Goal: Check status

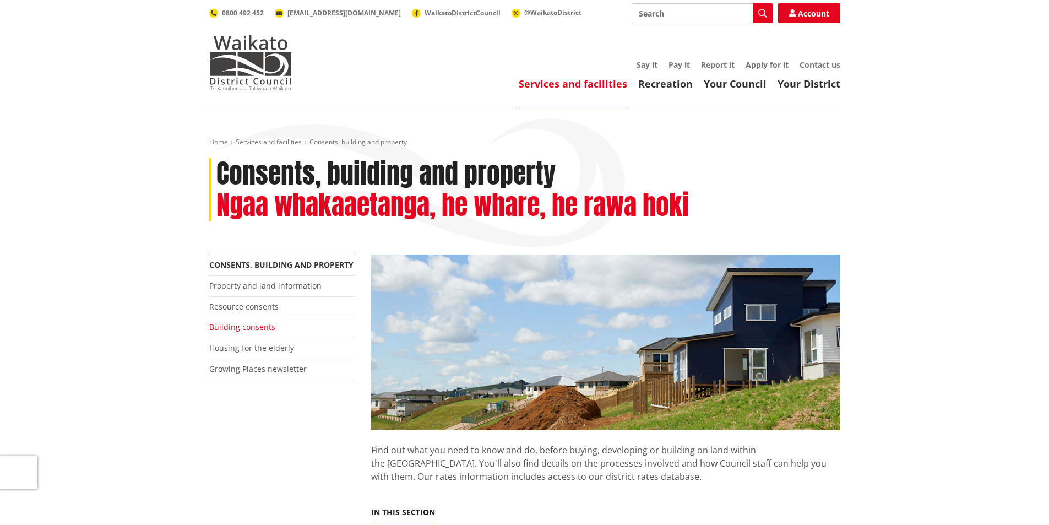
click at [240, 325] on link "Building consents" at bounding box center [242, 327] width 66 height 10
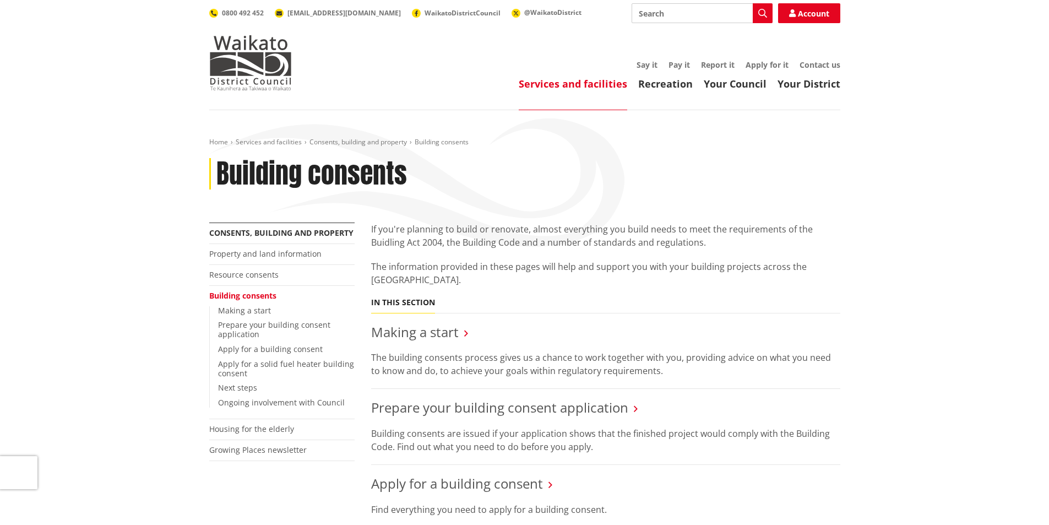
click at [674, 14] on input "Search" at bounding box center [702, 13] width 141 height 20
type input "240291"
click at [767, 14] on button "Search" at bounding box center [763, 13] width 20 height 20
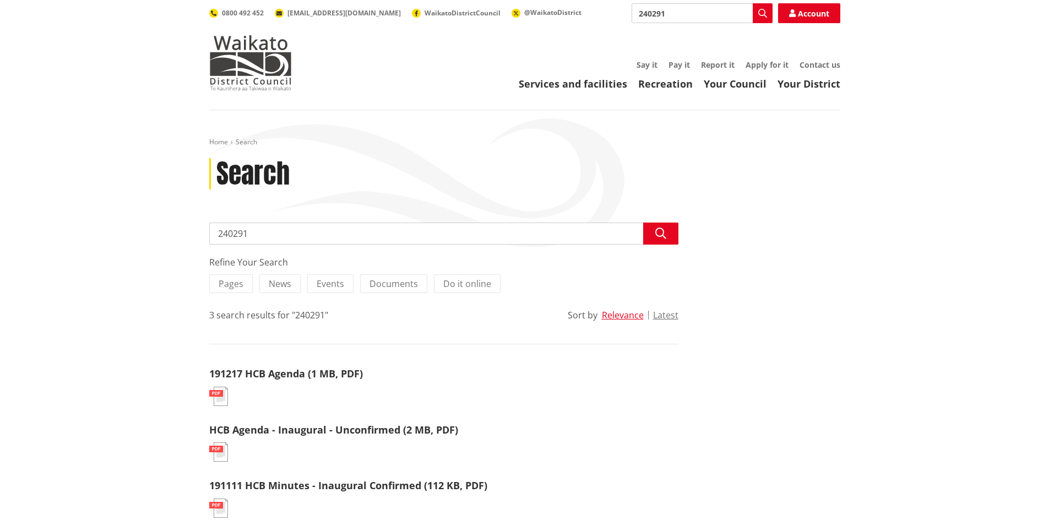
scroll to position [55, 0]
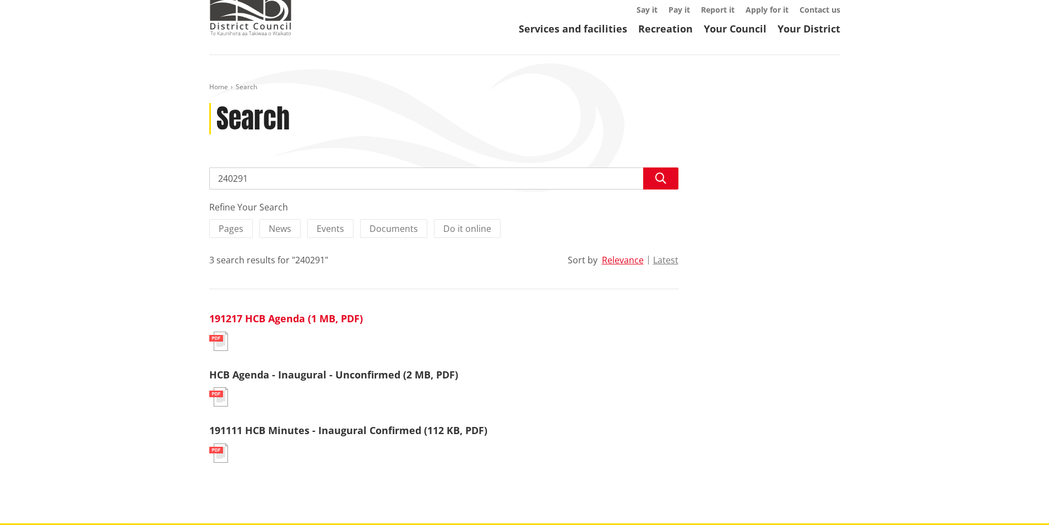
click at [294, 314] on link "191217 HCB Agenda (1 MB, PDF)" at bounding box center [286, 318] width 154 height 13
